Goal: Use online tool/utility: Use online tool/utility

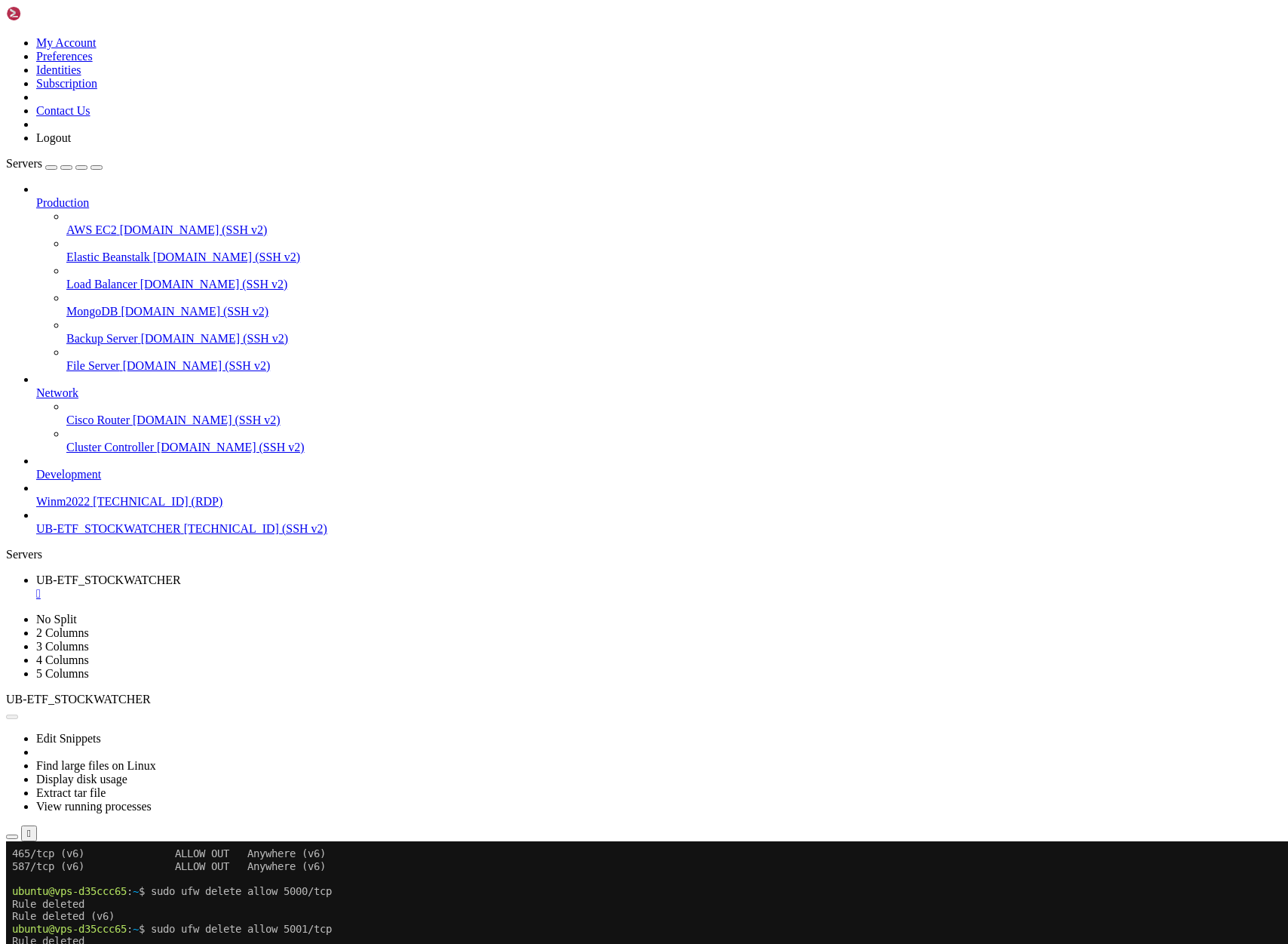
scroll to position [1316157, 0]
click at [67, 883] on button "Reconnect" at bounding box center [36, 891] width 61 height 16
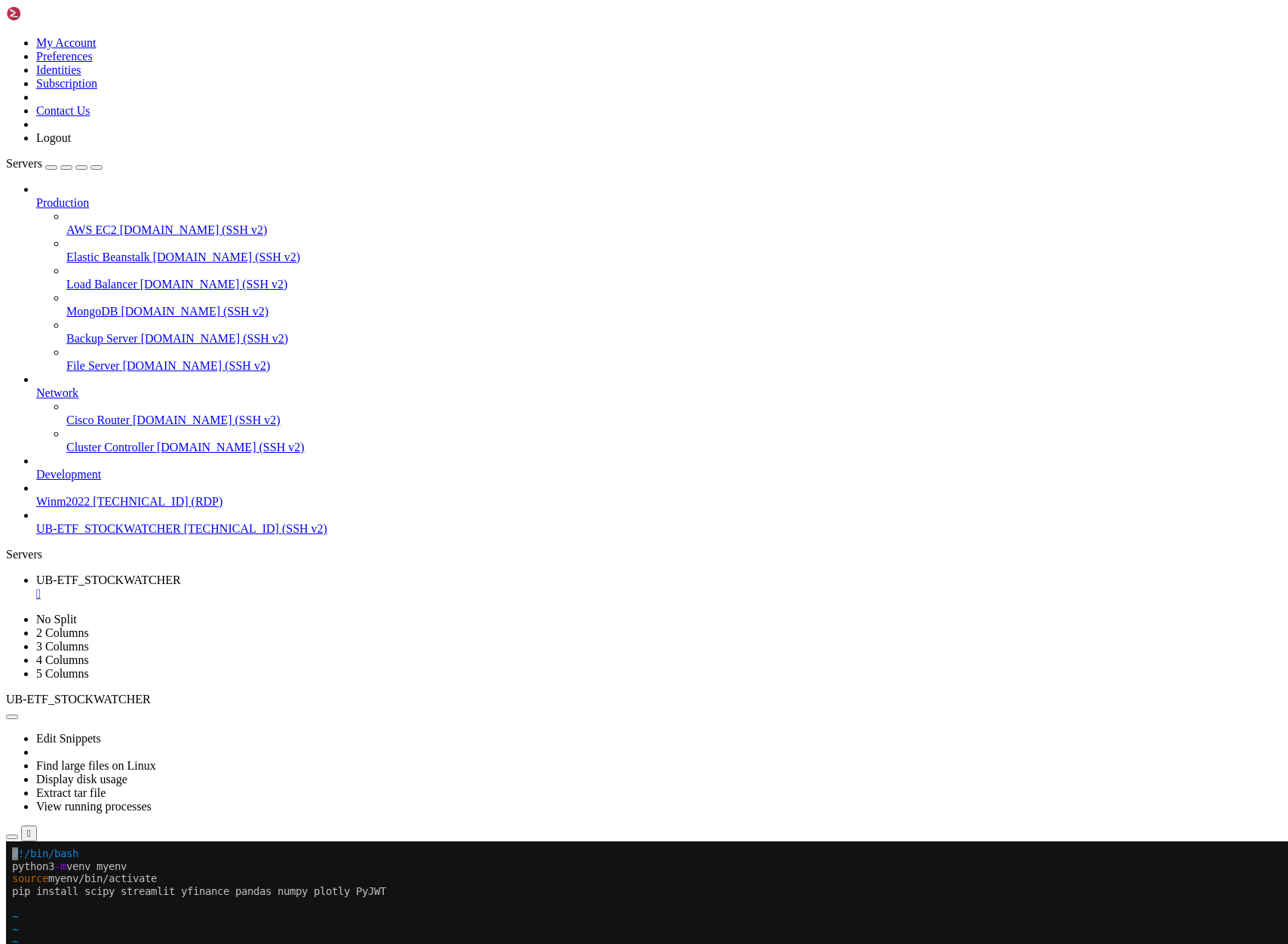
drag, startPoint x: 15, startPoint y: 867, endPoint x: 329, endPoint y: 892, distance: 315.0
drag, startPoint x: 409, startPoint y: 892, endPoint x: 14, endPoint y: 880, distance: 395.2
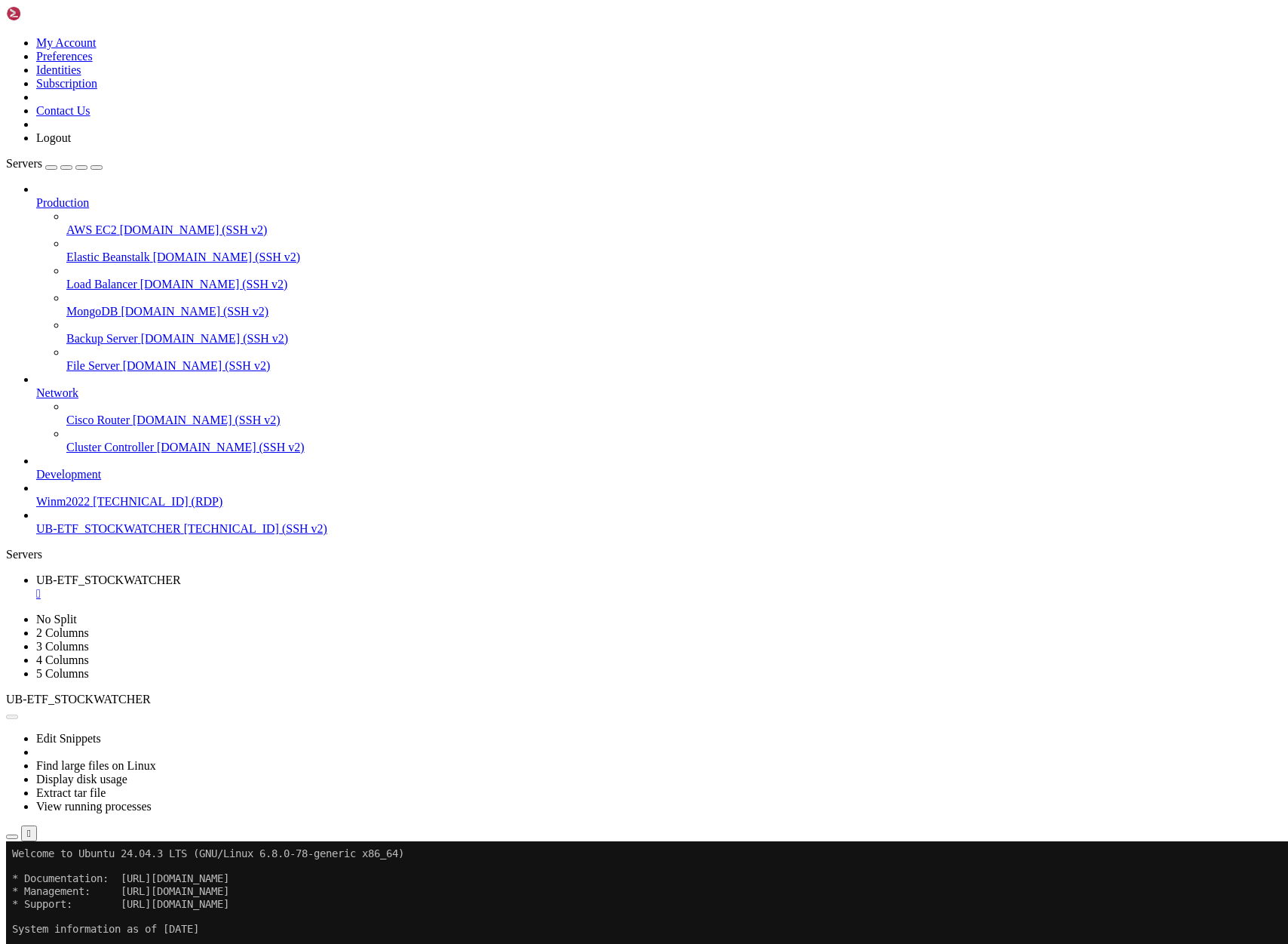
click at [67, 883] on button "Reconnect" at bounding box center [36, 891] width 61 height 16
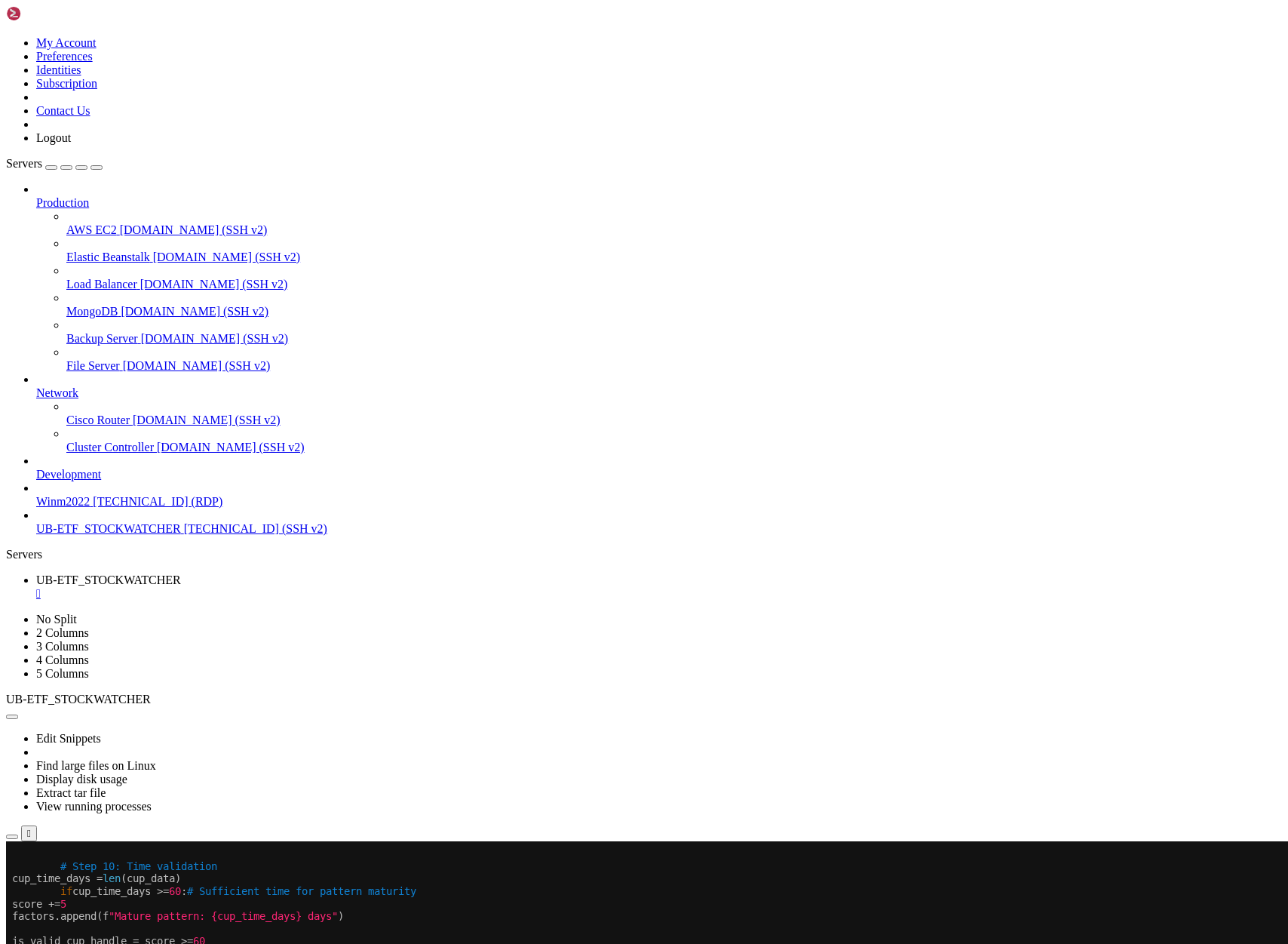
drag, startPoint x: 42, startPoint y: 1038, endPoint x: 183, endPoint y: 1045, distance: 141.2
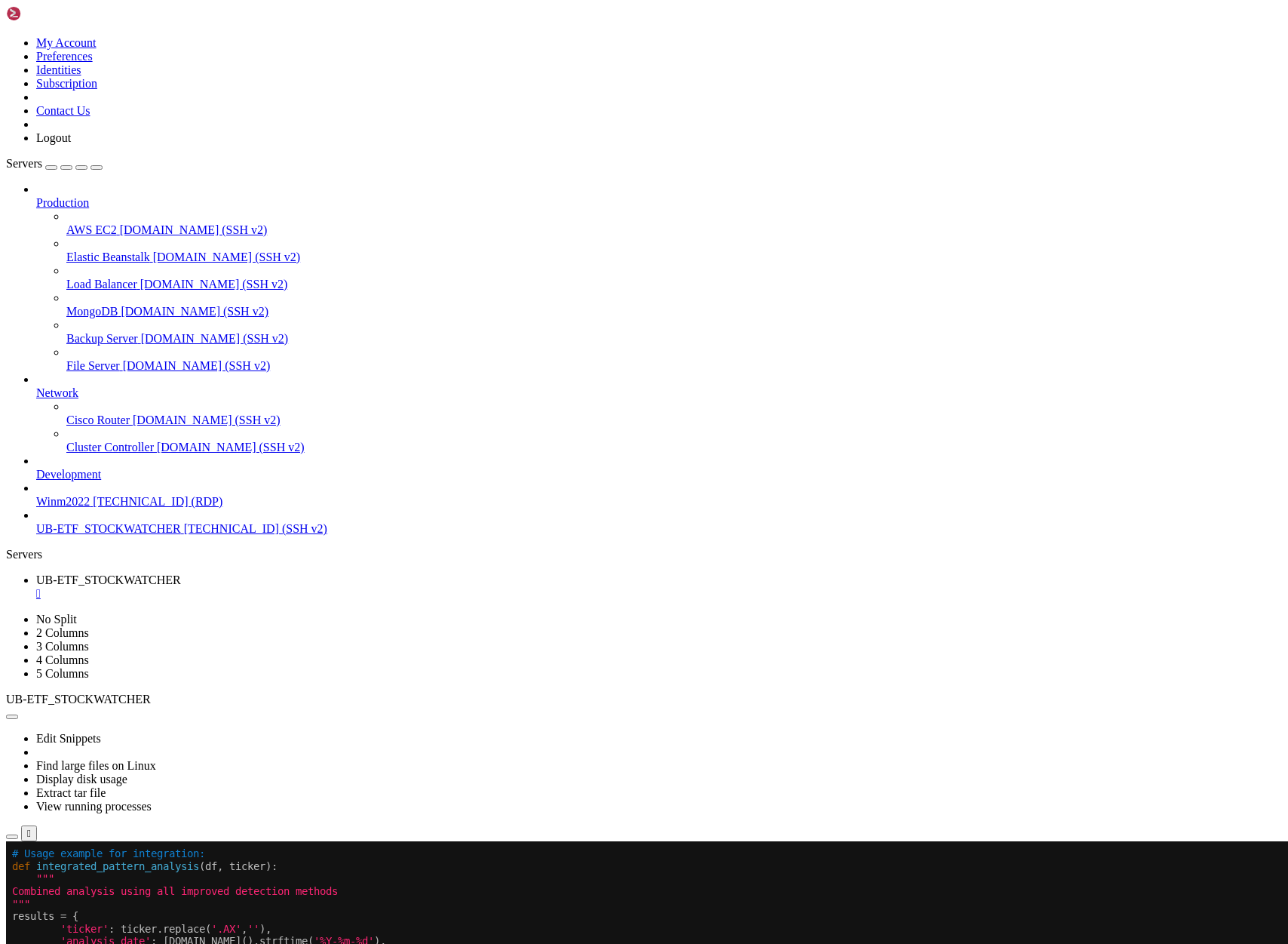
scroll to position [1316182, 0]
